Goal: Transaction & Acquisition: Purchase product/service

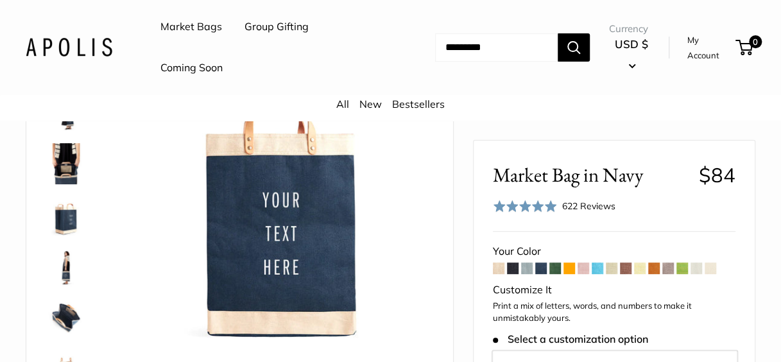
scroll to position [149, 0]
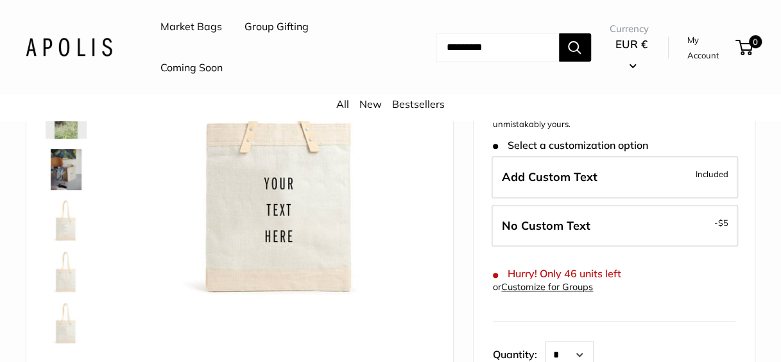
scroll to position [197, 0]
